Goal: Book appointment/travel/reservation

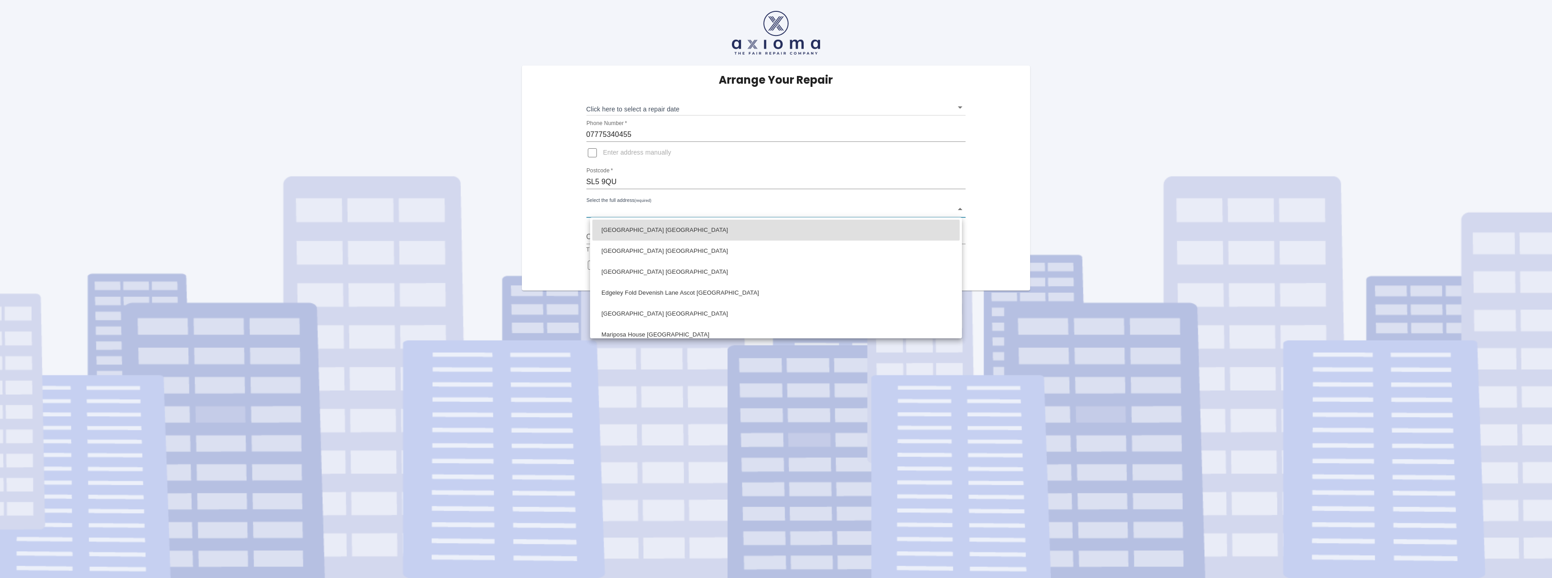
click at [621, 210] on body "Arrange Your Repair Click here to select a repair date ​ Phone Number   * 07775…" at bounding box center [776, 289] width 1552 height 578
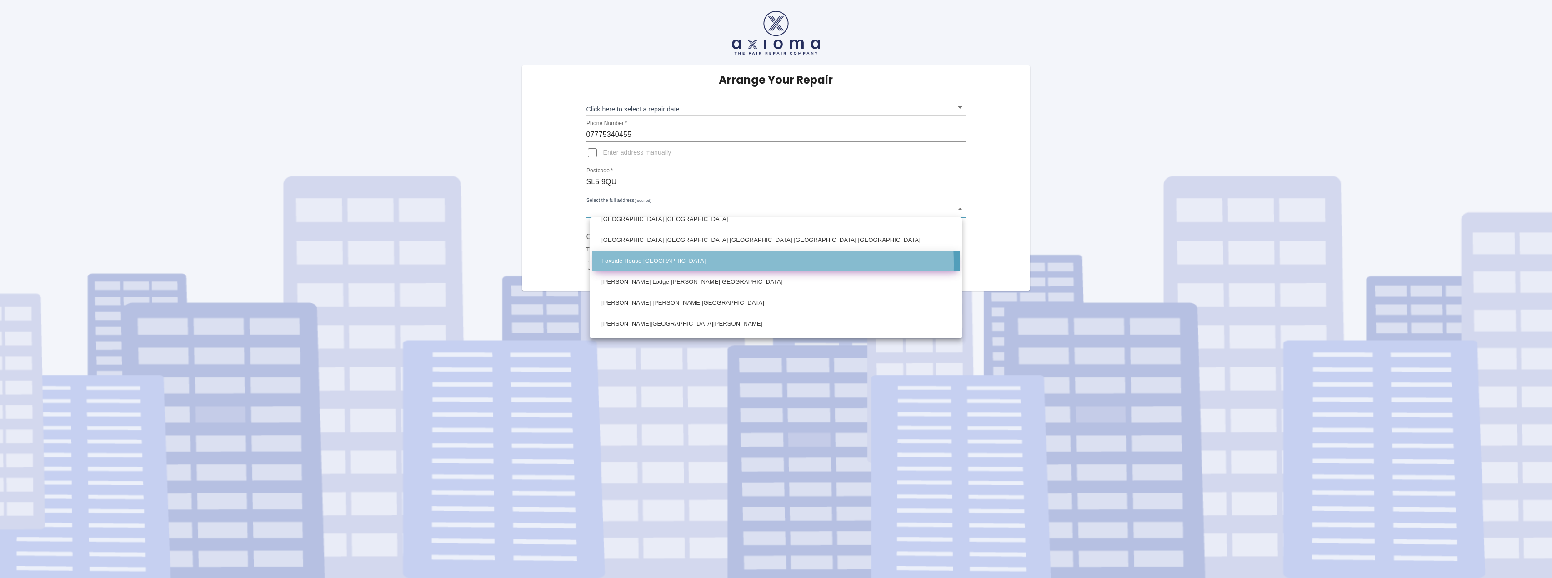
click at [643, 264] on li "Foxside House Devenish Lane Ascot Berkshire" at bounding box center [775, 260] width 367 height 21
type input "Foxside House Devenish Lane Ascot Berkshire"
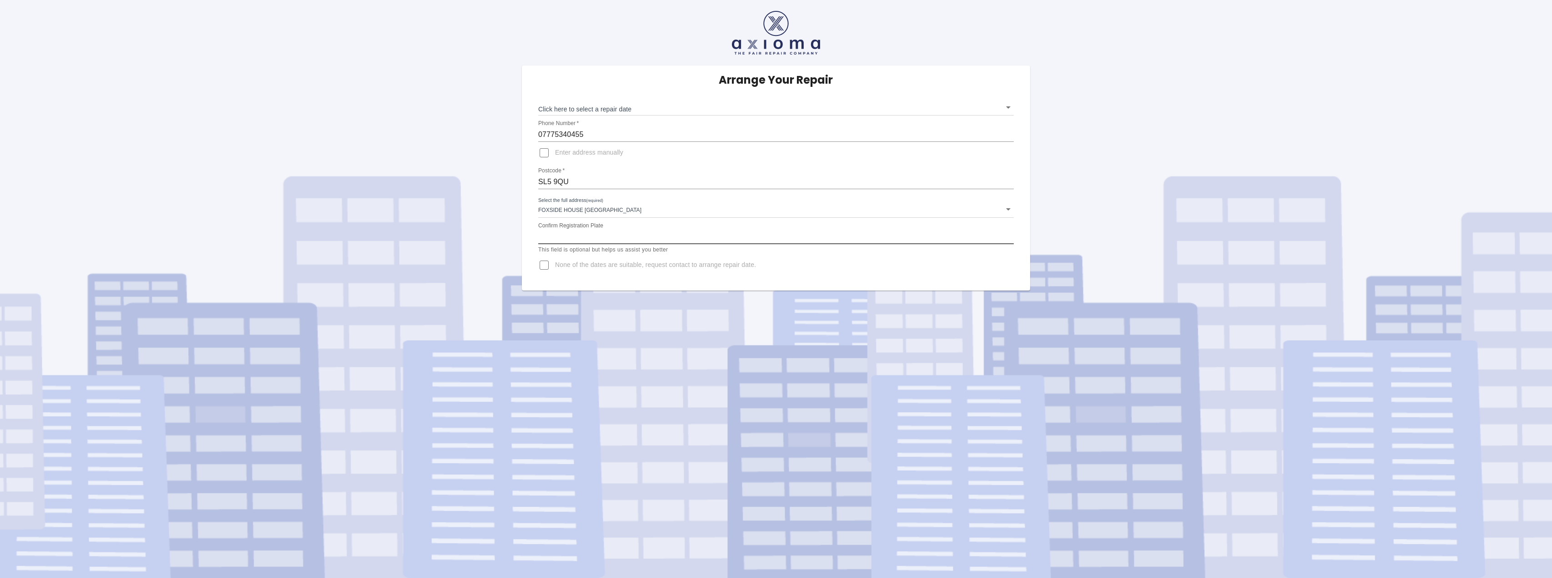
click at [606, 233] on input "Confirm Registration Plate" at bounding box center [775, 237] width 475 height 15
type input "LA16XGT"
click at [799, 109] on body "Arrange Your Repair Click here to select a repair date ​ Phone Number   * 07775…" at bounding box center [776, 289] width 1552 height 578
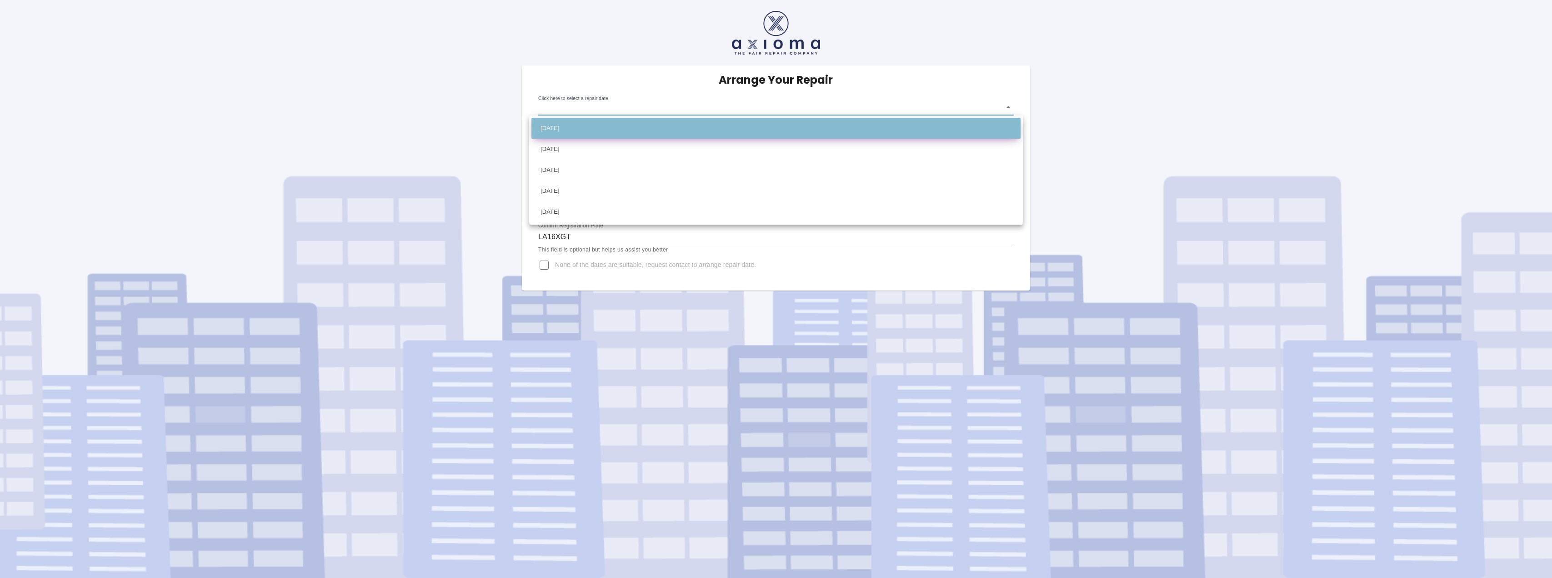
click at [809, 121] on li "Mon Oct 06 2025" at bounding box center [775, 128] width 489 height 21
type input "2025-10-06T00:00:00.000Z"
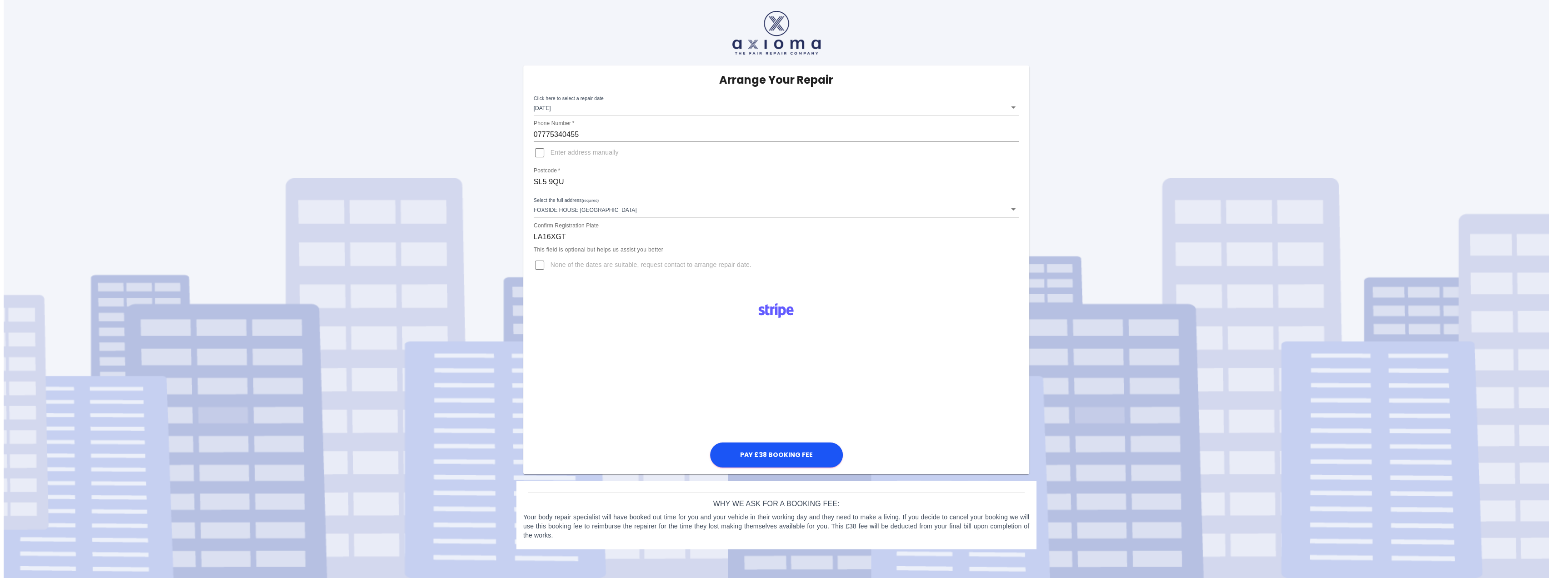
scroll to position [0, 0]
click at [800, 455] on button "Pay £38 Booking Fee" at bounding box center [776, 454] width 133 height 25
